Goal: Check status: Check status

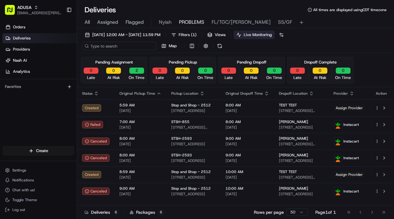
click at [103, 43] on input at bounding box center [119, 46] width 74 height 9
paste input "m705008700"
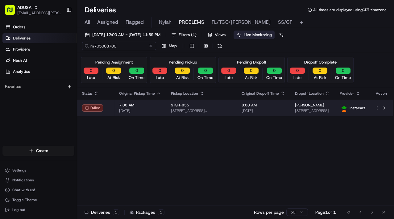
type input "m705008700"
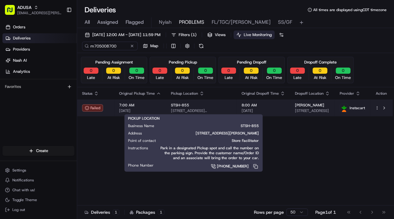
click at [179, 109] on span "[STREET_ADDRESS][PERSON_NAME]" at bounding box center [201, 110] width 61 height 5
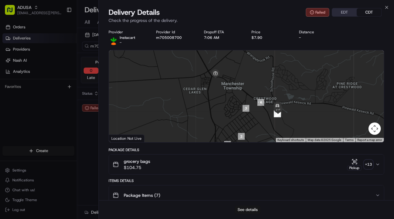
click at [256, 209] on button "See details" at bounding box center [248, 210] width 26 height 9
click at [386, 7] on icon "button" at bounding box center [387, 7] width 2 height 2
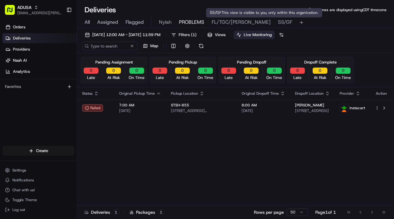
click at [278, 22] on span "SS/GF" at bounding box center [285, 22] width 14 height 7
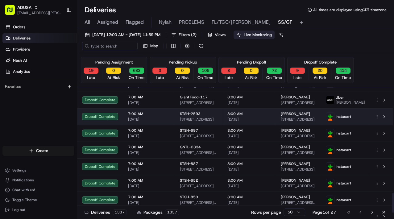
scroll to position [716, 0]
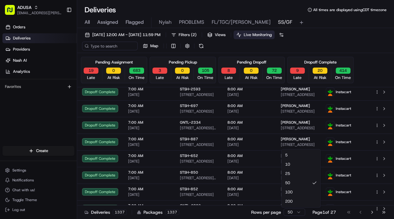
click at [296, 212] on html "ADUSA [EMAIL_ADDRESS][PERSON_NAME][DOMAIN_NAME] Toggle Sidebar Orders Deliverie…" at bounding box center [197, 109] width 394 height 219
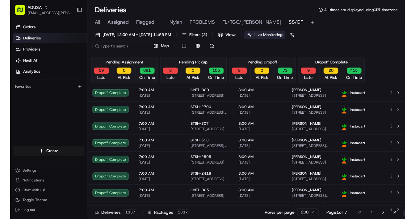
scroll to position [3216, 0]
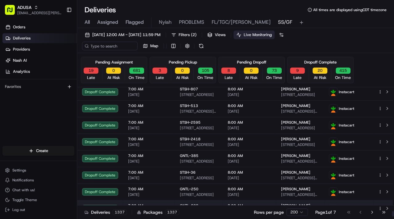
click at [373, 213] on td at bounding box center [384, 208] width 23 height 17
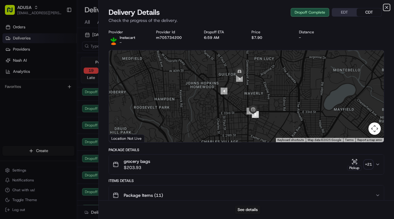
click at [386, 6] on icon "button" at bounding box center [387, 7] width 2 height 2
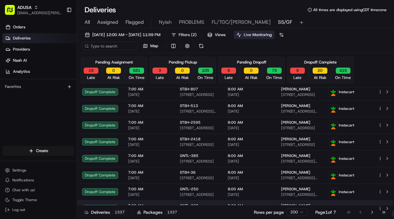
click at [382, 212] on td at bounding box center [384, 208] width 23 height 17
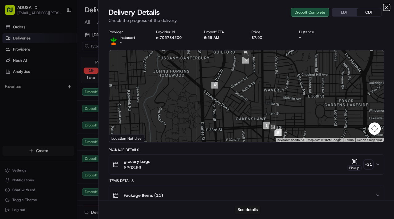
click at [387, 6] on icon "button" at bounding box center [386, 7] width 5 height 5
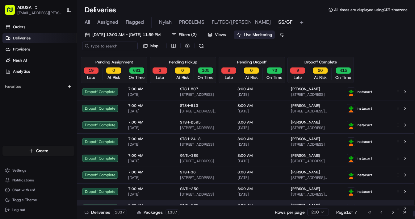
click at [391, 212] on td at bounding box center [402, 208] width 23 height 17
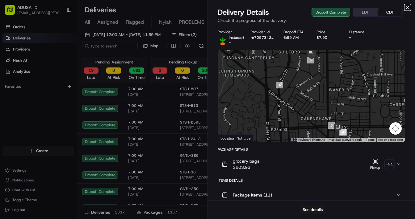
click at [394, 7] on icon "button" at bounding box center [407, 7] width 5 height 5
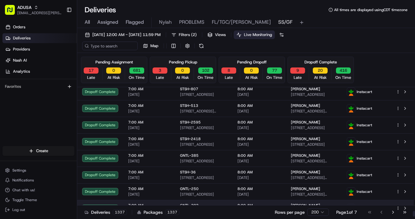
click at [394, 213] on td at bounding box center [402, 208] width 23 height 17
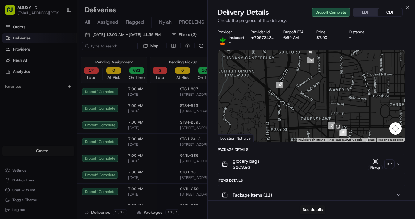
click at [394, 9] on icon "button" at bounding box center [407, 7] width 5 height 5
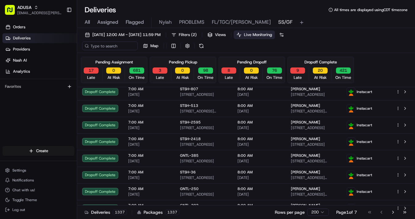
click at [131, 53] on div "Pending Assignment 17 Late 0 At Risk 681 On Time Pending Pickup 3 Late 0 At Ris…" at bounding box center [246, 70] width 338 height 34
click at [90, 69] on button "17" at bounding box center [91, 71] width 15 height 6
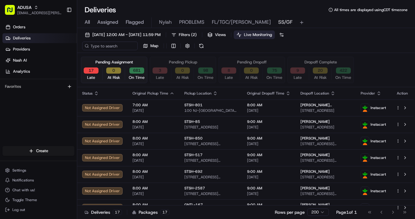
click at [272, 35] on span "Live Monitoring" at bounding box center [258, 35] width 28 height 6
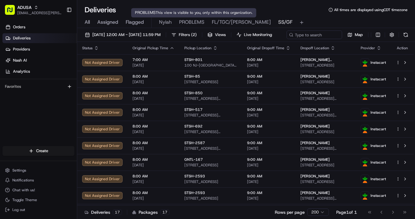
click at [194, 21] on span "PROBLEMS" at bounding box center [191, 22] width 25 height 7
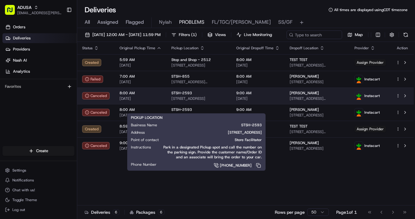
click at [221, 96] on div "STSH-2593" at bounding box center [198, 93] width 55 height 5
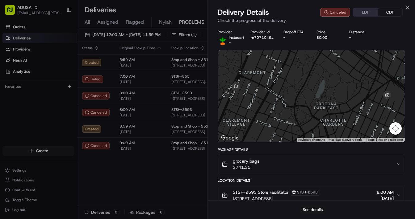
click at [313, 209] on button "See details" at bounding box center [313, 210] width 26 height 9
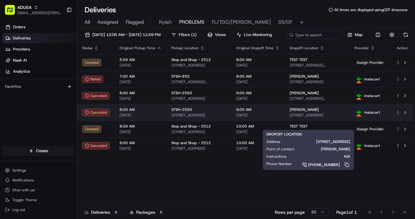
click at [304, 112] on span "[PERSON_NAME]" at bounding box center [304, 109] width 29 height 5
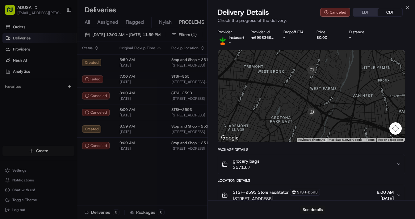
click at [310, 211] on button "See details" at bounding box center [313, 210] width 26 height 9
drag, startPoint x: 190, startPoint y: 193, endPoint x: 199, endPoint y: 189, distance: 10.0
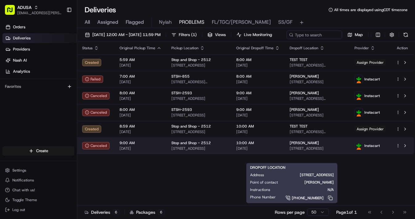
click at [300, 146] on span "[PERSON_NAME]" at bounding box center [304, 143] width 29 height 5
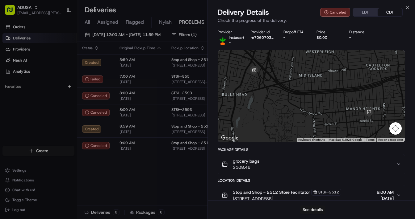
click at [315, 211] on button "See details" at bounding box center [313, 210] width 26 height 9
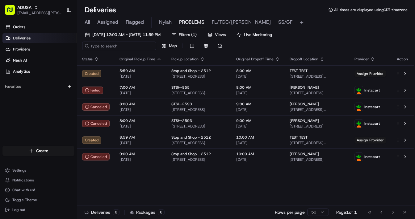
click at [115, 46] on input at bounding box center [119, 46] width 74 height 9
paste input "m705615898"
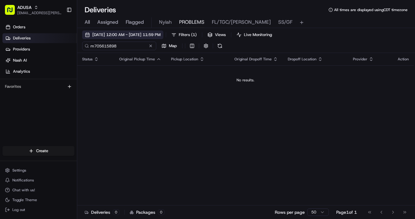
type input "m705615898"
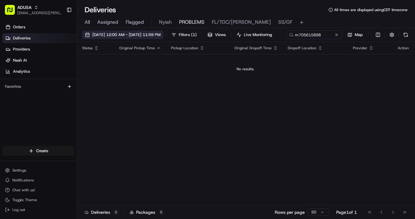
click at [136, 35] on span "[DATE] 12:00 AM - [DATE] 11:59 PM" at bounding box center [126, 35] width 68 height 6
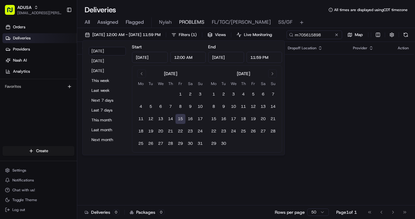
click at [178, 117] on button "15" at bounding box center [180, 119] width 10 height 10
click at [328, 106] on div "Status Original Pickup Time Pickup Location Original Dropoff Time Dropoff Locat…" at bounding box center [245, 124] width 336 height 164
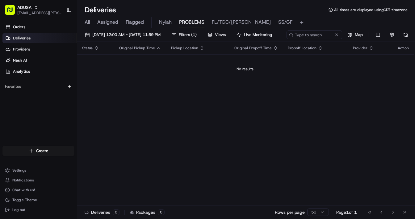
click at [88, 24] on span "All" at bounding box center [87, 22] width 5 height 7
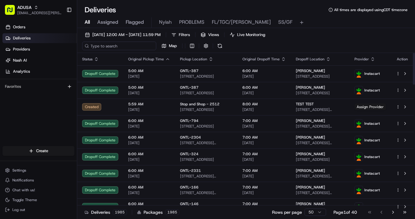
click at [118, 46] on input at bounding box center [119, 46] width 74 height 9
paste input "m705615898"
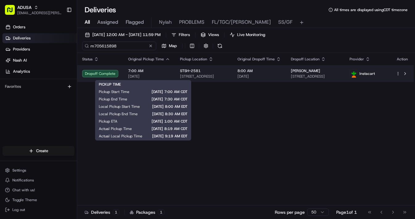
type input "m705615898"
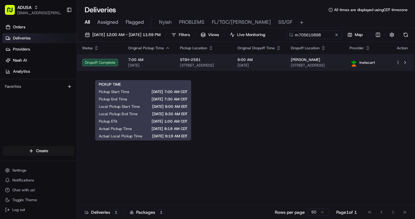
click at [147, 62] on span "7:00 AM" at bounding box center [149, 59] width 42 height 5
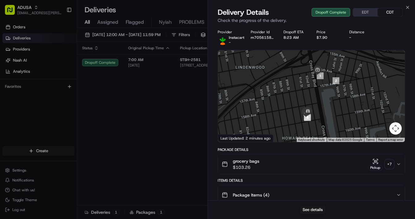
click at [375, 162] on icon "button" at bounding box center [375, 162] width 6 height 6
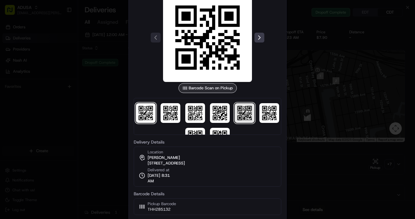
drag, startPoint x: 235, startPoint y: 119, endPoint x: 250, endPoint y: 108, distance: 18.6
click at [236, 119] on img at bounding box center [245, 113] width 20 height 20
click at [296, 87] on div at bounding box center [207, 109] width 415 height 219
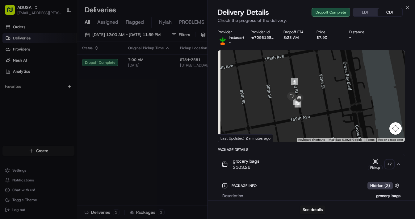
drag, startPoint x: 307, startPoint y: 123, endPoint x: 329, endPoint y: 46, distance: 79.8
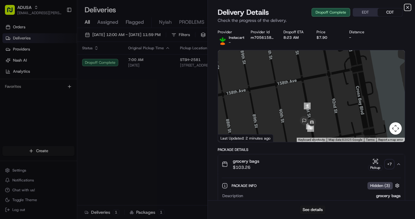
click at [394, 7] on icon "button" at bounding box center [407, 7] width 5 height 5
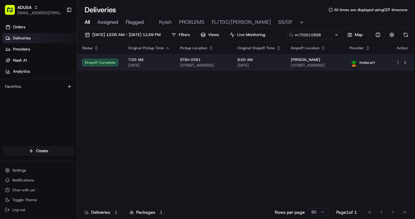
click at [315, 68] on span "[STREET_ADDRESS]" at bounding box center [315, 65] width 49 height 5
click at [311, 68] on span "[STREET_ADDRESS]" at bounding box center [315, 65] width 49 height 5
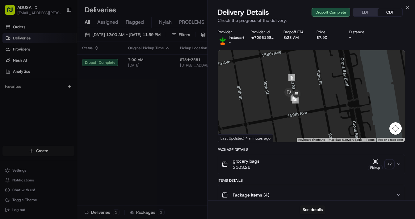
drag, startPoint x: 295, startPoint y: 94, endPoint x: 301, endPoint y: 113, distance: 19.3
click at [301, 113] on div at bounding box center [311, 96] width 187 height 92
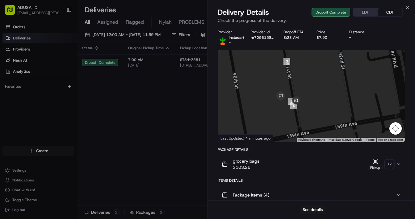
drag, startPoint x: 298, startPoint y: 109, endPoint x: 299, endPoint y: 125, distance: 15.8
click at [299, 125] on div at bounding box center [311, 96] width 187 height 92
